Goal: Task Accomplishment & Management: Use online tool/utility

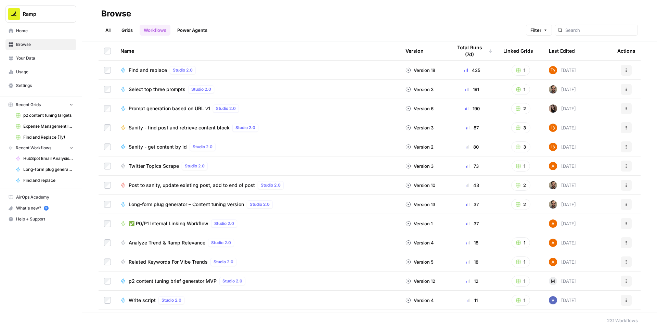
click at [194, 227] on span "✅ P0/P1 Internal Linking Workflow" at bounding box center [169, 223] width 80 height 7
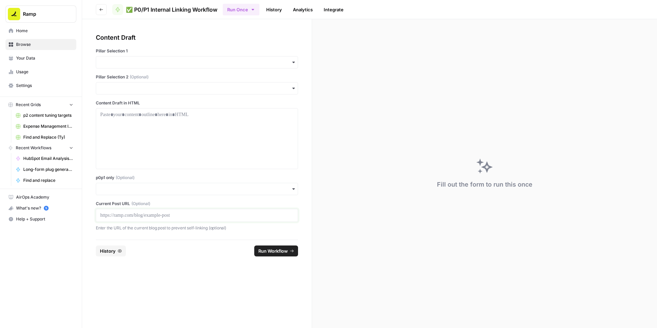
click at [217, 219] on p at bounding box center [196, 215] width 193 height 7
click at [209, 192] on input "p0p1 only (Optional)" at bounding box center [196, 188] width 193 height 7
click at [175, 256] on div "Yes" at bounding box center [213, 255] width 186 height 13
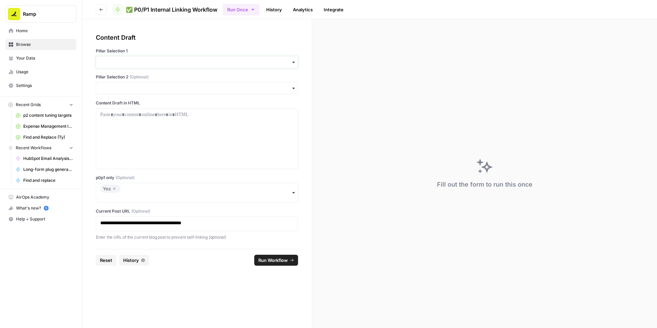
click at [157, 66] on input "Pillar Selection 1" at bounding box center [196, 62] width 193 height 7
click at [159, 102] on div "Accounts Payable" at bounding box center [213, 97] width 186 height 13
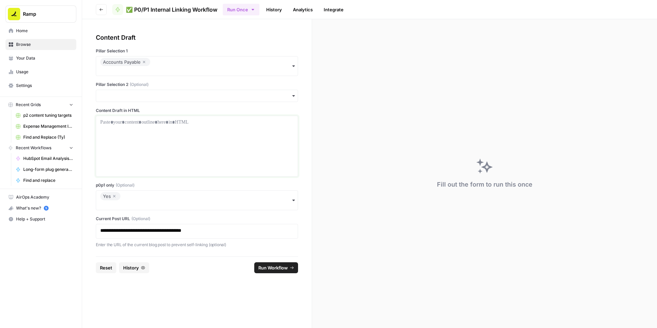
click at [201, 169] on div at bounding box center [196, 146] width 193 height 55
click at [239, 126] on p at bounding box center [196, 122] width 193 height 7
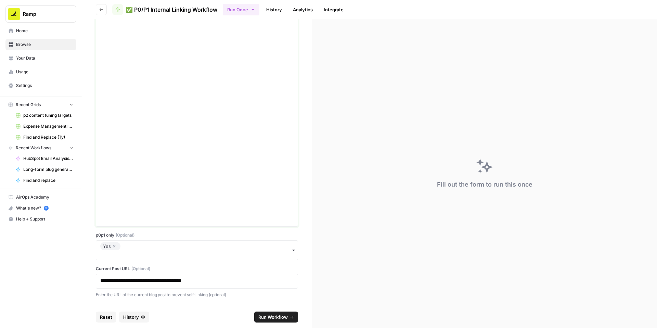
scroll to position [4973, 0]
click at [274, 313] on span "Run Workflow" at bounding box center [272, 316] width 29 height 7
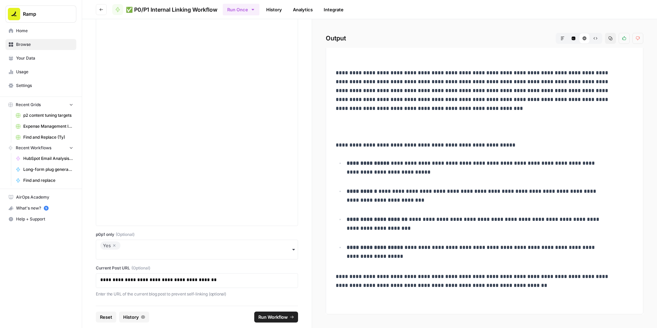
scroll to position [6305, 0]
click at [605, 44] on button "Copy" at bounding box center [610, 38] width 11 height 11
click at [116, 249] on icon "button" at bounding box center [114, 245] width 4 height 8
click at [198, 259] on div "button" at bounding box center [197, 253] width 202 height 12
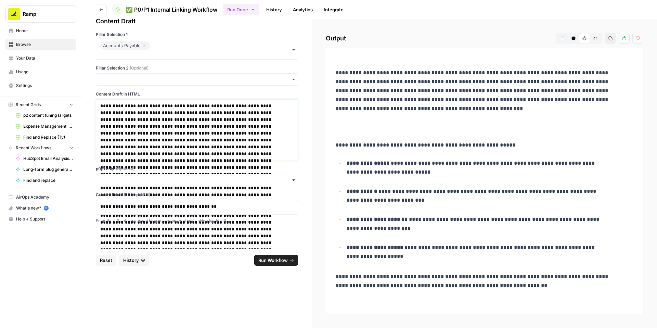
scroll to position [4973, 0]
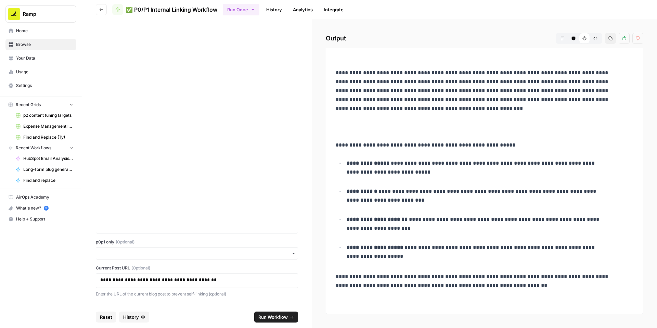
click at [282, 313] on span "Run Workflow" at bounding box center [272, 316] width 29 height 7
click at [609, 40] on icon "button" at bounding box center [611, 39] width 4 height 4
